Goal: Use online tool/utility: Use online tool/utility

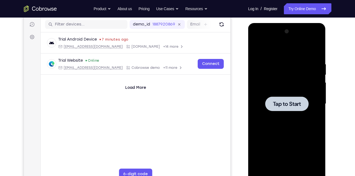
scroll to position [67, 0]
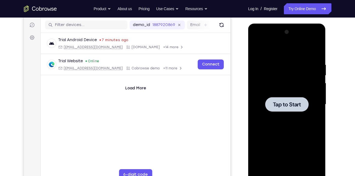
click at [283, 104] on span "Tap to Start" at bounding box center [287, 104] width 28 height 5
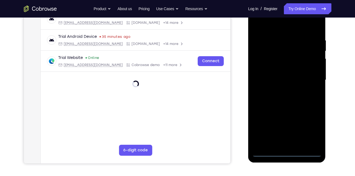
scroll to position [92, 0]
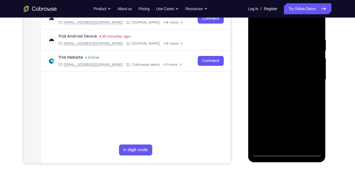
click at [287, 153] on div at bounding box center [286, 80] width 69 height 154
click at [311, 125] on div at bounding box center [286, 80] width 69 height 154
click at [272, 28] on div at bounding box center [286, 80] width 69 height 154
click at [262, 67] on div at bounding box center [286, 80] width 69 height 154
click at [281, 80] on div at bounding box center [286, 80] width 69 height 154
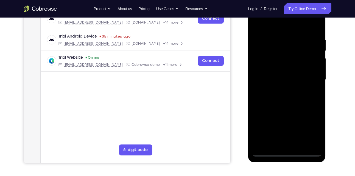
click at [276, 77] on div at bounding box center [286, 80] width 69 height 154
click at [272, 88] on div at bounding box center [286, 80] width 69 height 154
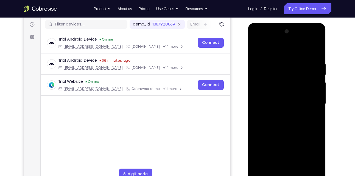
scroll to position [66, 0]
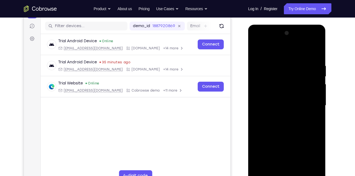
click at [309, 42] on div at bounding box center [286, 106] width 69 height 154
click at [264, 42] on div at bounding box center [286, 106] width 69 height 154
click at [308, 107] on div at bounding box center [286, 106] width 69 height 154
click at [284, 115] on div at bounding box center [286, 106] width 69 height 154
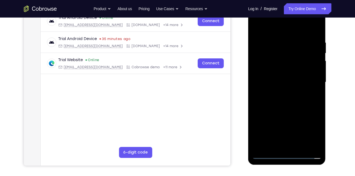
scroll to position [90, 0]
click at [280, 107] on div at bounding box center [286, 82] width 69 height 154
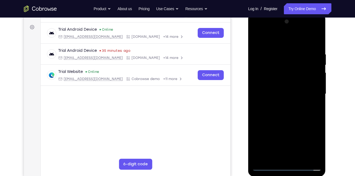
scroll to position [77, 0]
click at [271, 68] on div at bounding box center [286, 95] width 69 height 154
click at [255, 39] on div at bounding box center [286, 95] width 69 height 154
click at [282, 92] on div at bounding box center [286, 95] width 69 height 154
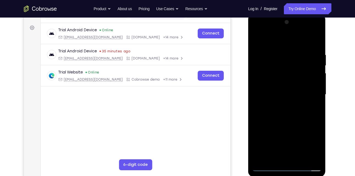
click at [292, 103] on div at bounding box center [286, 95] width 69 height 154
click at [286, 121] on div at bounding box center [286, 95] width 69 height 154
click at [276, 93] on div at bounding box center [286, 95] width 69 height 154
click at [281, 78] on div at bounding box center [286, 95] width 69 height 154
click at [290, 71] on div at bounding box center [286, 95] width 69 height 154
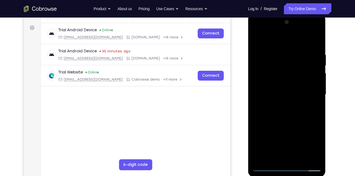
click at [290, 71] on div at bounding box center [286, 95] width 69 height 154
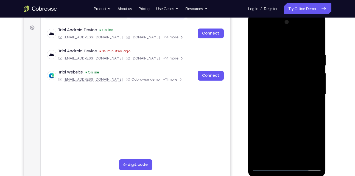
click at [290, 71] on div at bounding box center [286, 95] width 69 height 154
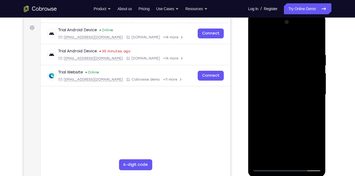
click at [290, 109] on div at bounding box center [286, 95] width 69 height 154
click at [294, 72] on div at bounding box center [286, 95] width 69 height 154
click at [302, 106] on div at bounding box center [286, 95] width 69 height 154
click at [256, 38] on div at bounding box center [286, 95] width 69 height 154
click at [309, 31] on div at bounding box center [286, 95] width 69 height 154
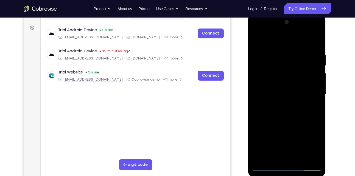
click at [280, 45] on div at bounding box center [286, 95] width 69 height 154
click at [288, 160] on div at bounding box center [286, 95] width 69 height 154
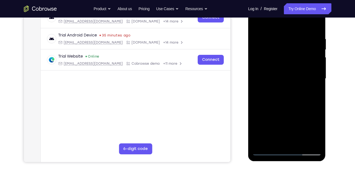
scroll to position [93, 0]
drag, startPoint x: 291, startPoint y: 89, endPoint x: 291, endPoint y: 74, distance: 14.8
click at [291, 74] on div at bounding box center [286, 79] width 69 height 154
drag, startPoint x: 286, startPoint y: 98, endPoint x: 287, endPoint y: 91, distance: 8.0
click at [286, 96] on div at bounding box center [286, 79] width 69 height 154
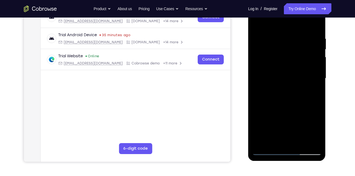
drag, startPoint x: 292, startPoint y: 86, endPoint x: 294, endPoint y: 64, distance: 22.1
click at [294, 64] on div at bounding box center [286, 79] width 69 height 154
drag, startPoint x: 290, startPoint y: 110, endPoint x: 292, endPoint y: 95, distance: 14.4
click at [291, 100] on div at bounding box center [286, 79] width 69 height 154
drag, startPoint x: 286, startPoint y: 122, endPoint x: 306, endPoint y: 26, distance: 97.7
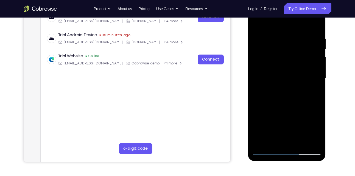
click at [306, 26] on div at bounding box center [286, 79] width 69 height 154
drag, startPoint x: 291, startPoint y: 68, endPoint x: 296, endPoint y: 51, distance: 17.8
click at [296, 51] on div at bounding box center [286, 79] width 69 height 154
click at [287, 115] on div at bounding box center [286, 79] width 69 height 154
drag, startPoint x: 287, startPoint y: 101, endPoint x: 296, endPoint y: 52, distance: 49.4
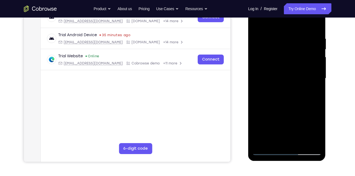
click at [296, 52] on div at bounding box center [286, 79] width 69 height 154
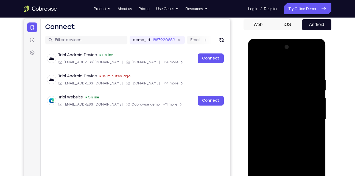
scroll to position [52, 0]
click at [317, 64] on div at bounding box center [286, 120] width 69 height 154
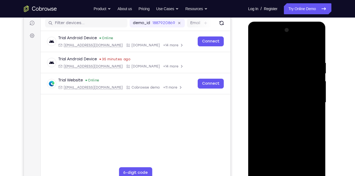
scroll to position [68, 0]
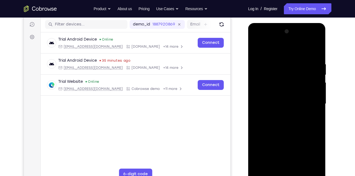
click at [317, 49] on div at bounding box center [286, 104] width 69 height 154
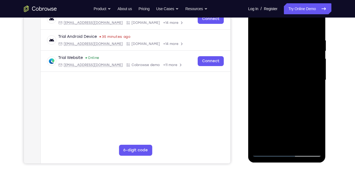
scroll to position [92, 0]
click at [267, 149] on div at bounding box center [286, 80] width 69 height 154
click at [267, 154] on div at bounding box center [286, 80] width 69 height 154
drag, startPoint x: 284, startPoint y: 108, endPoint x: 292, endPoint y: 44, distance: 64.5
click at [292, 44] on div at bounding box center [286, 80] width 69 height 154
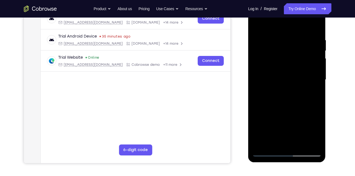
drag, startPoint x: 281, startPoint y: 128, endPoint x: 293, endPoint y: 61, distance: 68.2
click at [293, 61] on div at bounding box center [286, 80] width 69 height 154
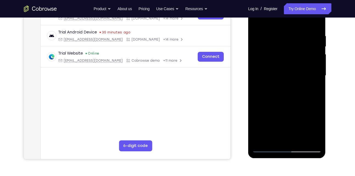
scroll to position [95, 0]
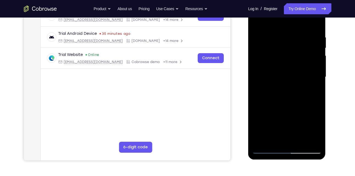
drag, startPoint x: 291, startPoint y: 104, endPoint x: 293, endPoint y: 91, distance: 12.7
click at [293, 91] on div at bounding box center [286, 77] width 69 height 154
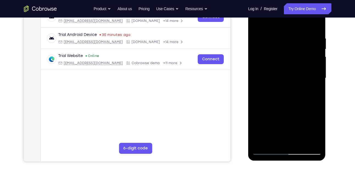
drag, startPoint x: 284, startPoint y: 99, endPoint x: 283, endPoint y: 59, distance: 39.8
click at [282, 60] on div at bounding box center [286, 78] width 69 height 154
drag, startPoint x: 294, startPoint y: 113, endPoint x: 293, endPoint y: 81, distance: 32.1
click at [293, 81] on div at bounding box center [286, 78] width 69 height 154
click at [264, 73] on div at bounding box center [286, 78] width 69 height 154
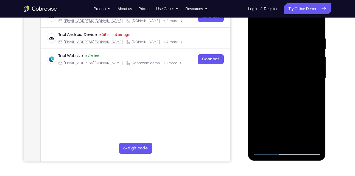
drag, startPoint x: 289, startPoint y: 114, endPoint x: 290, endPoint y: 95, distance: 18.4
click at [290, 95] on div at bounding box center [286, 78] width 69 height 154
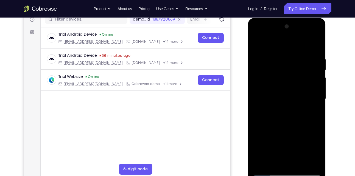
scroll to position [61, 0]
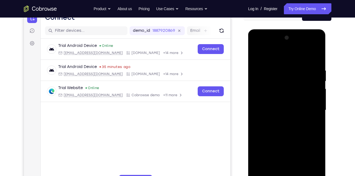
drag, startPoint x: 283, startPoint y: 106, endPoint x: 289, endPoint y: 52, distance: 54.6
click at [289, 52] on div at bounding box center [286, 110] width 69 height 154
drag, startPoint x: 287, startPoint y: 122, endPoint x: 290, endPoint y: 54, distance: 67.3
click at [290, 54] on div at bounding box center [286, 110] width 69 height 154
drag, startPoint x: 283, startPoint y: 117, endPoint x: 291, endPoint y: 55, distance: 62.4
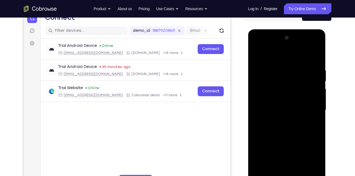
click at [291, 55] on div at bounding box center [286, 110] width 69 height 154
drag, startPoint x: 285, startPoint y: 114, endPoint x: 292, endPoint y: 64, distance: 50.1
click at [292, 64] on div at bounding box center [286, 110] width 69 height 154
drag, startPoint x: 286, startPoint y: 151, endPoint x: 290, endPoint y: 65, distance: 85.9
click at [290, 65] on div at bounding box center [286, 110] width 69 height 154
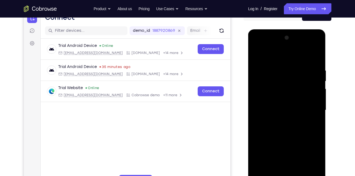
drag, startPoint x: 287, startPoint y: 134, endPoint x: 289, endPoint y: 97, distance: 37.4
click at [289, 98] on div at bounding box center [286, 110] width 69 height 154
drag, startPoint x: 292, startPoint y: 142, endPoint x: 292, endPoint y: 102, distance: 40.0
click at [292, 102] on div at bounding box center [286, 110] width 69 height 154
drag, startPoint x: 283, startPoint y: 136, endPoint x: 292, endPoint y: 63, distance: 74.1
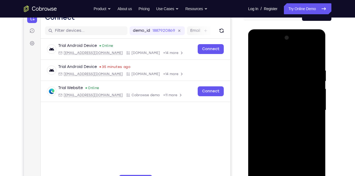
click at [292, 63] on div at bounding box center [286, 110] width 69 height 154
drag, startPoint x: 285, startPoint y: 134, endPoint x: 292, endPoint y: 49, distance: 85.3
click at [292, 49] on div at bounding box center [286, 110] width 69 height 154
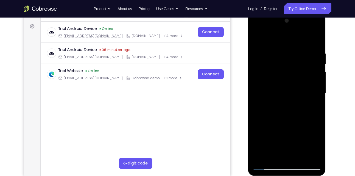
scroll to position [81, 0]
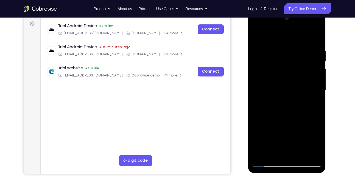
drag, startPoint x: 286, startPoint y: 127, endPoint x: 290, endPoint y: 87, distance: 40.0
click at [290, 87] on div at bounding box center [286, 91] width 69 height 154
drag, startPoint x: 284, startPoint y: 112, endPoint x: 293, endPoint y: 61, distance: 50.9
click at [293, 61] on div at bounding box center [286, 91] width 69 height 154
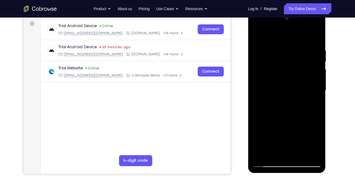
drag, startPoint x: 288, startPoint y: 125, endPoint x: 299, endPoint y: 46, distance: 80.3
click at [299, 46] on div at bounding box center [286, 91] width 69 height 154
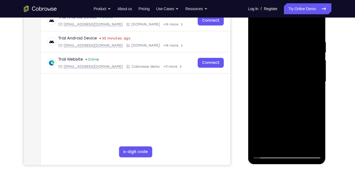
drag, startPoint x: 290, startPoint y: 109, endPoint x: 302, endPoint y: 52, distance: 57.7
click at [302, 52] on div at bounding box center [286, 82] width 69 height 154
drag, startPoint x: 292, startPoint y: 74, endPoint x: 296, endPoint y: 55, distance: 19.4
click at [296, 55] on div at bounding box center [286, 82] width 69 height 154
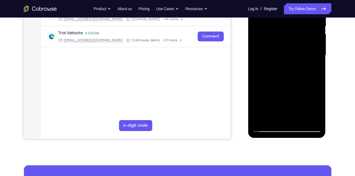
scroll to position [117, 0]
drag, startPoint x: 286, startPoint y: 99, endPoint x: 294, endPoint y: 35, distance: 64.6
click at [294, 35] on div at bounding box center [286, 55] width 69 height 154
drag, startPoint x: 283, startPoint y: 90, endPoint x: 285, endPoint y: 74, distance: 16.6
click at [285, 74] on div at bounding box center [286, 55] width 69 height 154
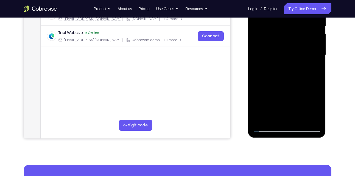
drag, startPoint x: 285, startPoint y: 74, endPoint x: 293, endPoint y: 43, distance: 32.0
click at [293, 43] on div at bounding box center [286, 55] width 69 height 154
drag, startPoint x: 284, startPoint y: 107, endPoint x: 290, endPoint y: 61, distance: 46.2
click at [289, 63] on div at bounding box center [286, 55] width 69 height 154
click at [285, 99] on div at bounding box center [286, 55] width 69 height 154
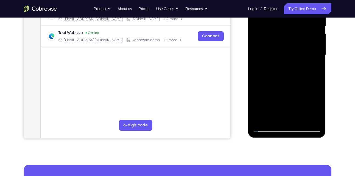
drag, startPoint x: 285, startPoint y: 99, endPoint x: 287, endPoint y: 88, distance: 11.7
click at [286, 94] on div at bounding box center [286, 55] width 69 height 154
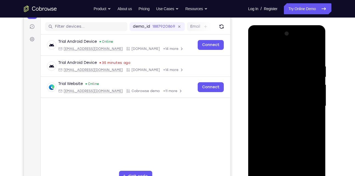
scroll to position [65, 0]
click at [316, 49] on div at bounding box center [286, 107] width 69 height 154
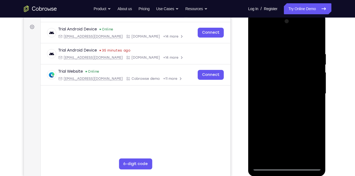
scroll to position [76, 0]
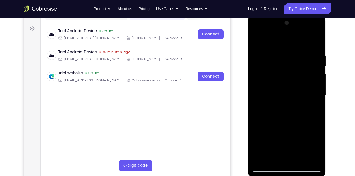
drag, startPoint x: 284, startPoint y: 105, endPoint x: 288, endPoint y: 40, distance: 64.9
click at [288, 40] on div at bounding box center [286, 96] width 69 height 154
